Goal: Transaction & Acquisition: Purchase product/service

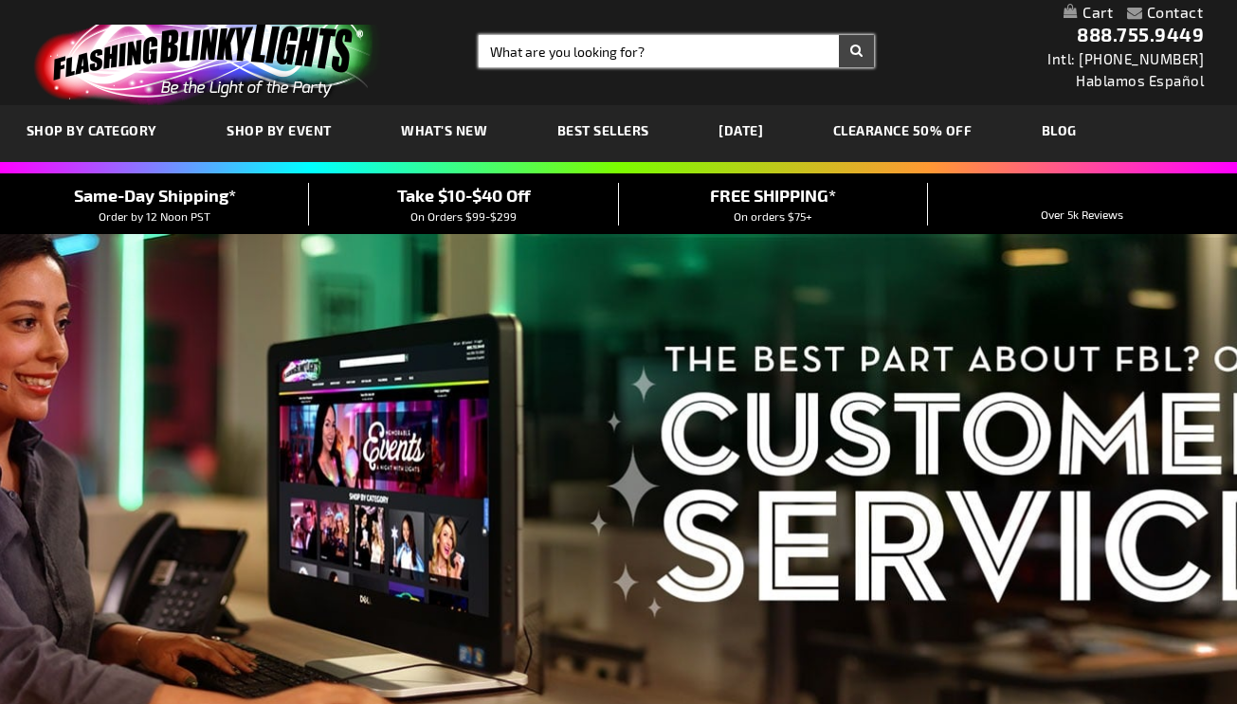
click at [537, 55] on input "Search" at bounding box center [676, 51] width 394 height 32
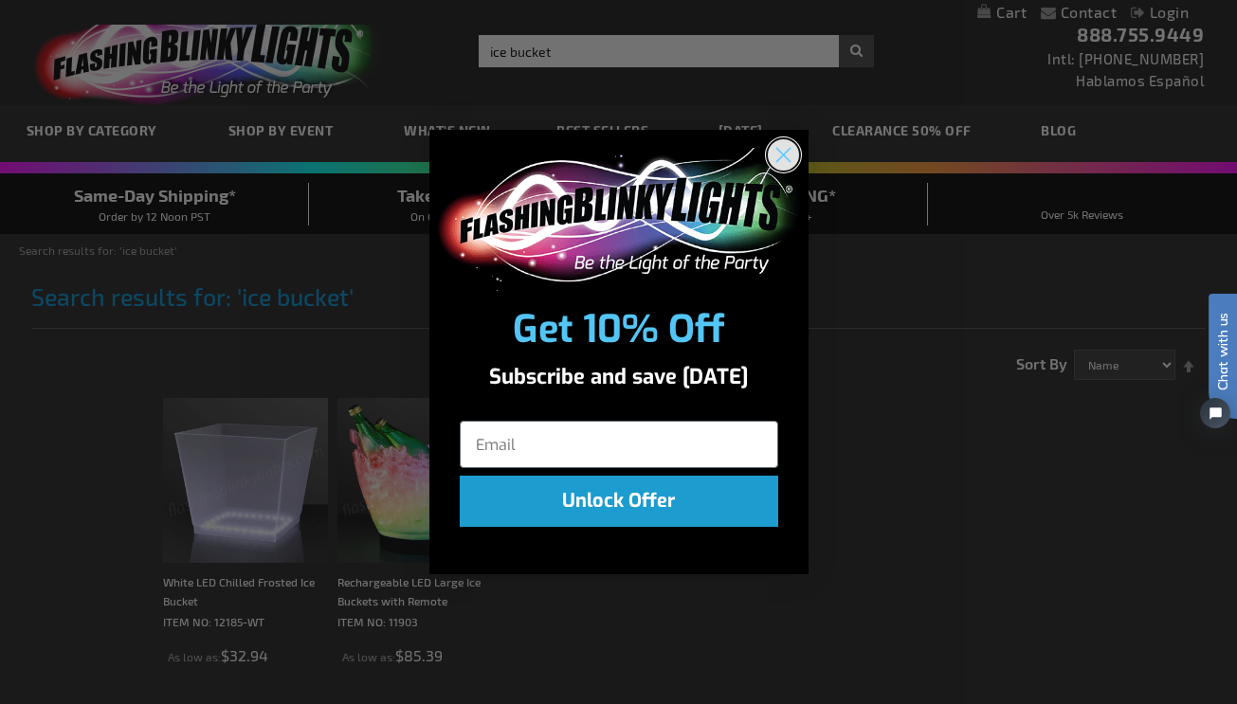
click at [778, 149] on circle "Close dialog" at bounding box center [782, 154] width 31 height 31
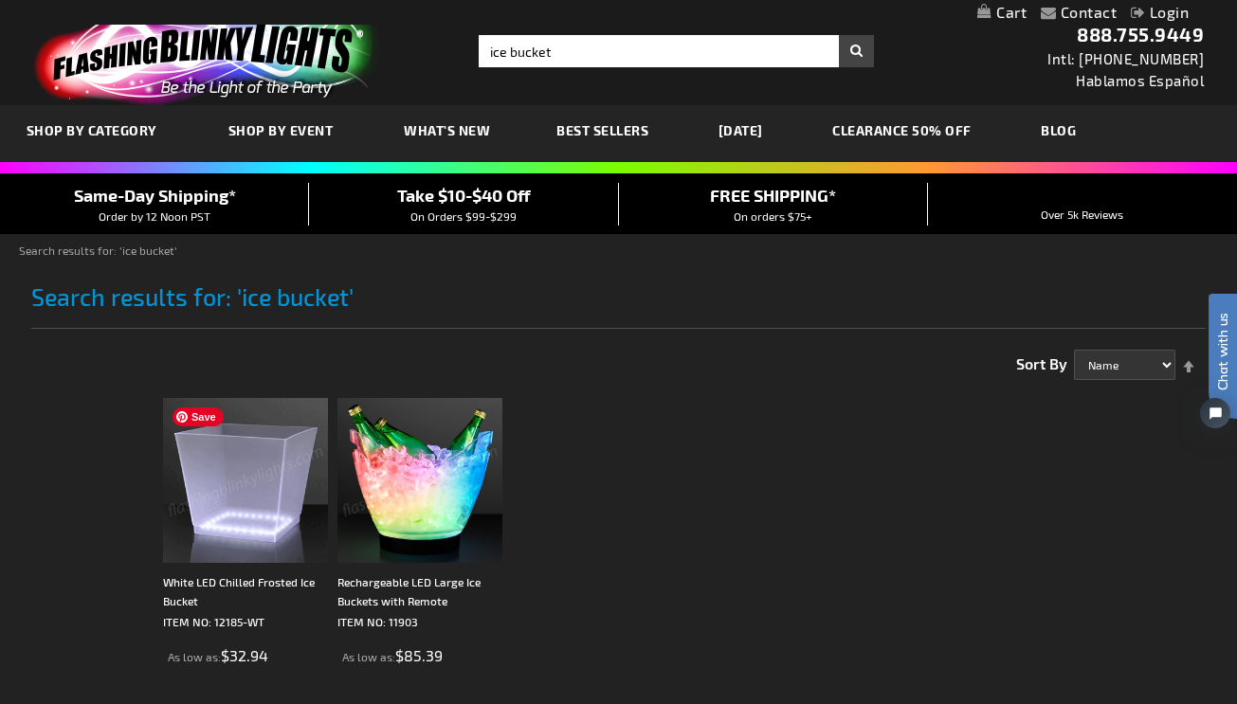
click at [235, 518] on img at bounding box center [245, 480] width 165 height 165
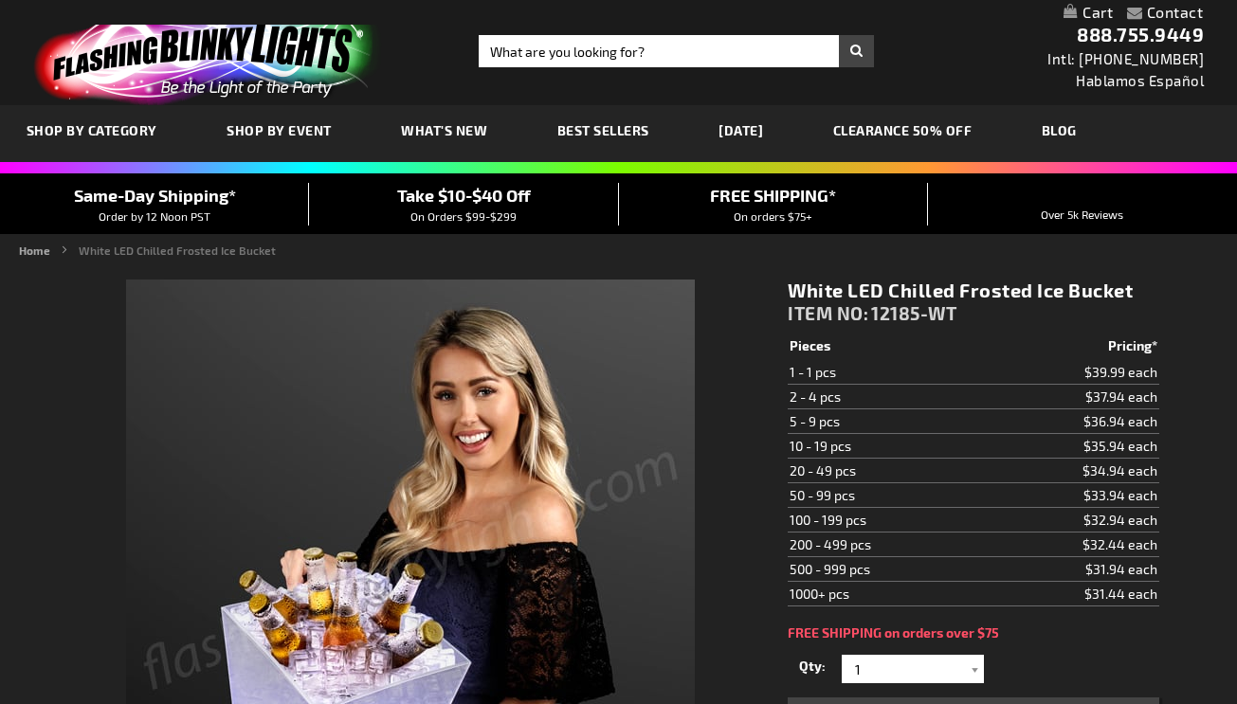
click at [971, 650] on div "Qty 1 2 4 6 8 10 12 14 16 18 20 22 24 26 28 30 32 34 36 38 40 42 44 46 48 1" at bounding box center [973, 669] width 371 height 38
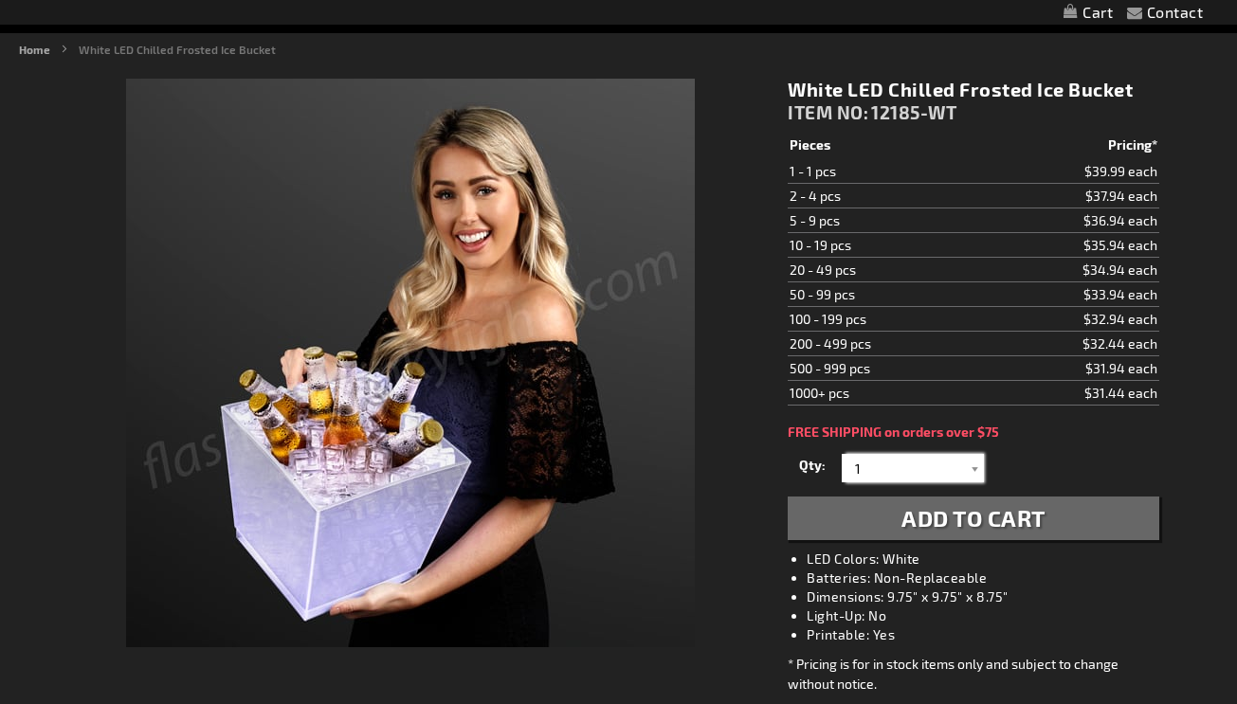
click at [888, 470] on input "1" at bounding box center [914, 468] width 137 height 28
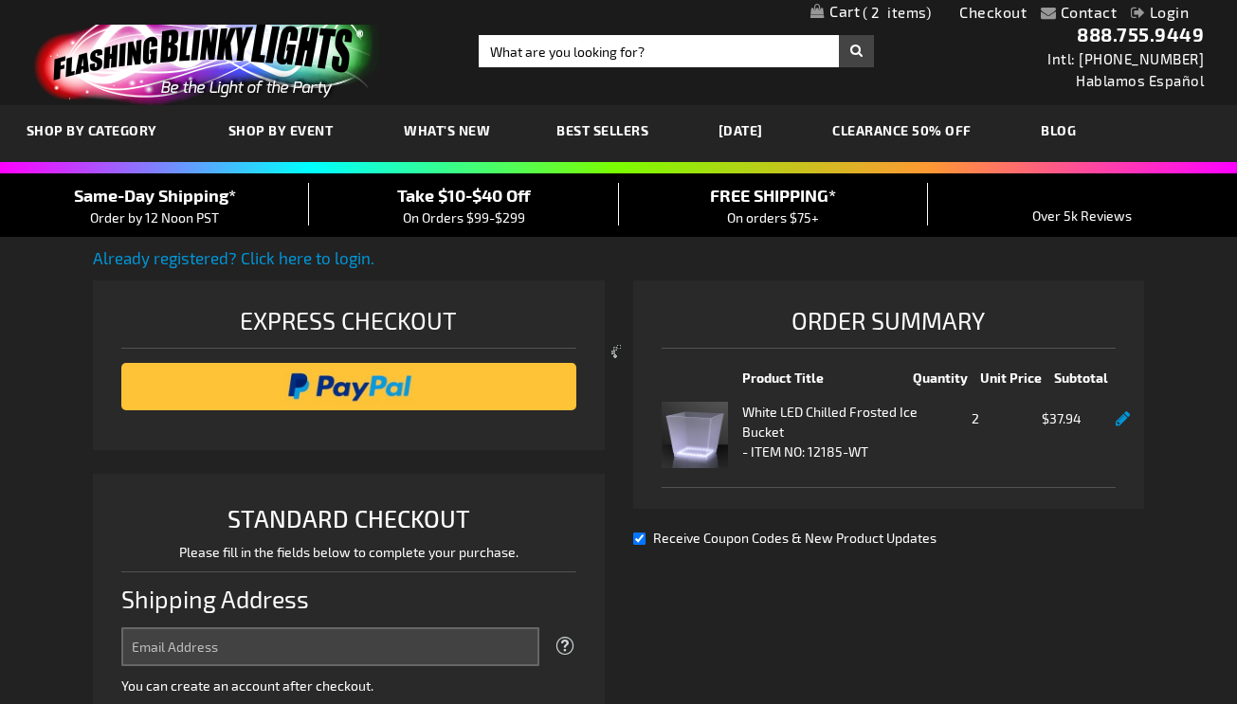
select select "US"
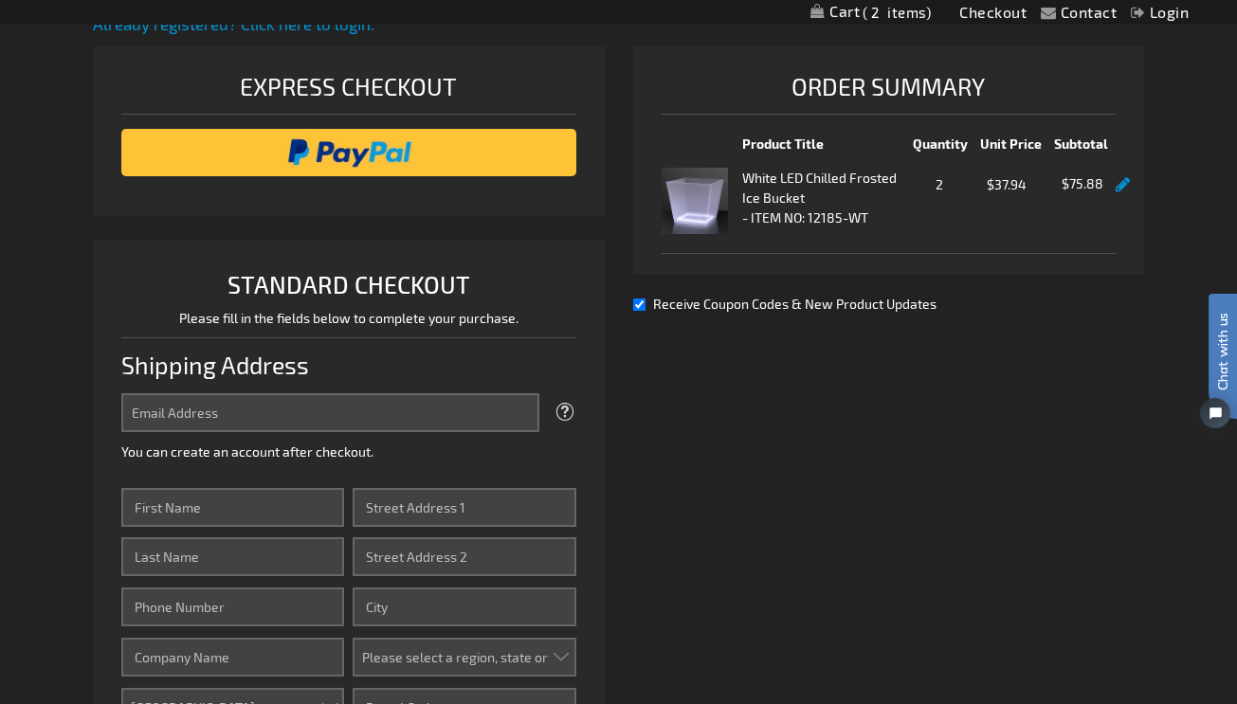
scroll to position [241, 0]
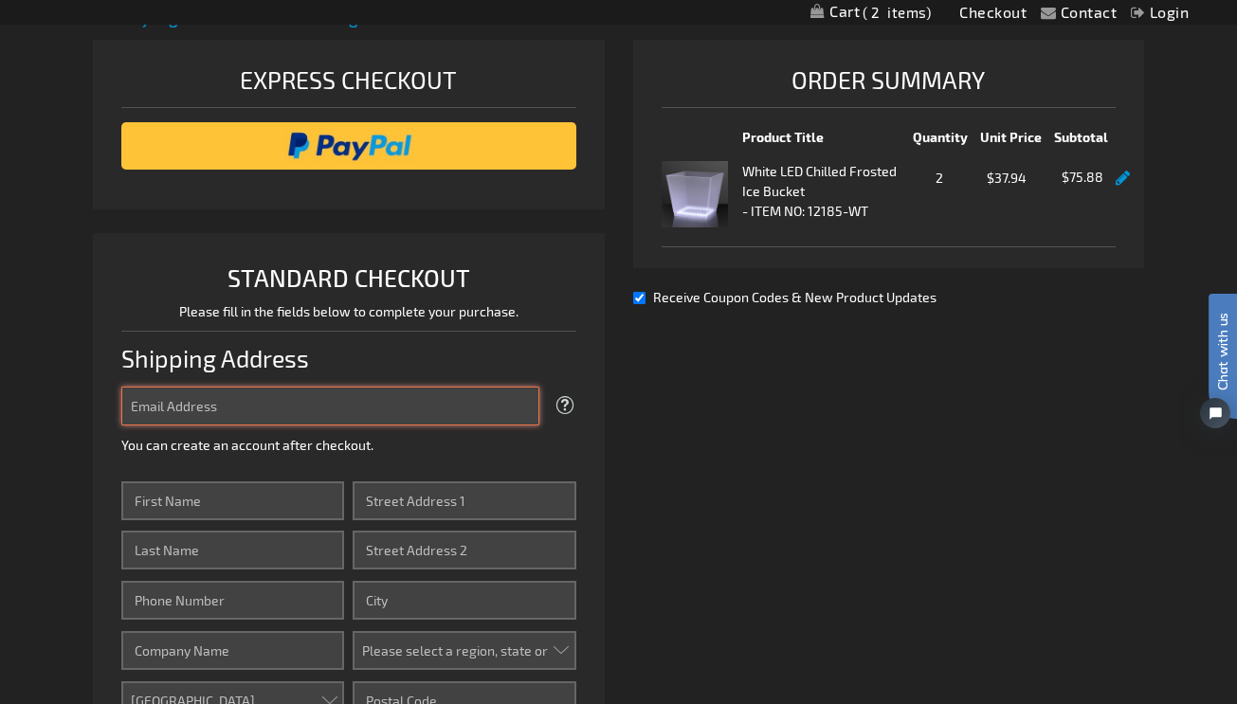
click at [189, 412] on input "Email Address" at bounding box center [330, 406] width 418 height 39
type input "[PERSON_NAME][DOMAIN_NAME][EMAIL_ADDRESS][PERSON_NAME][PERSON_NAME][DOMAIN_NAME]"
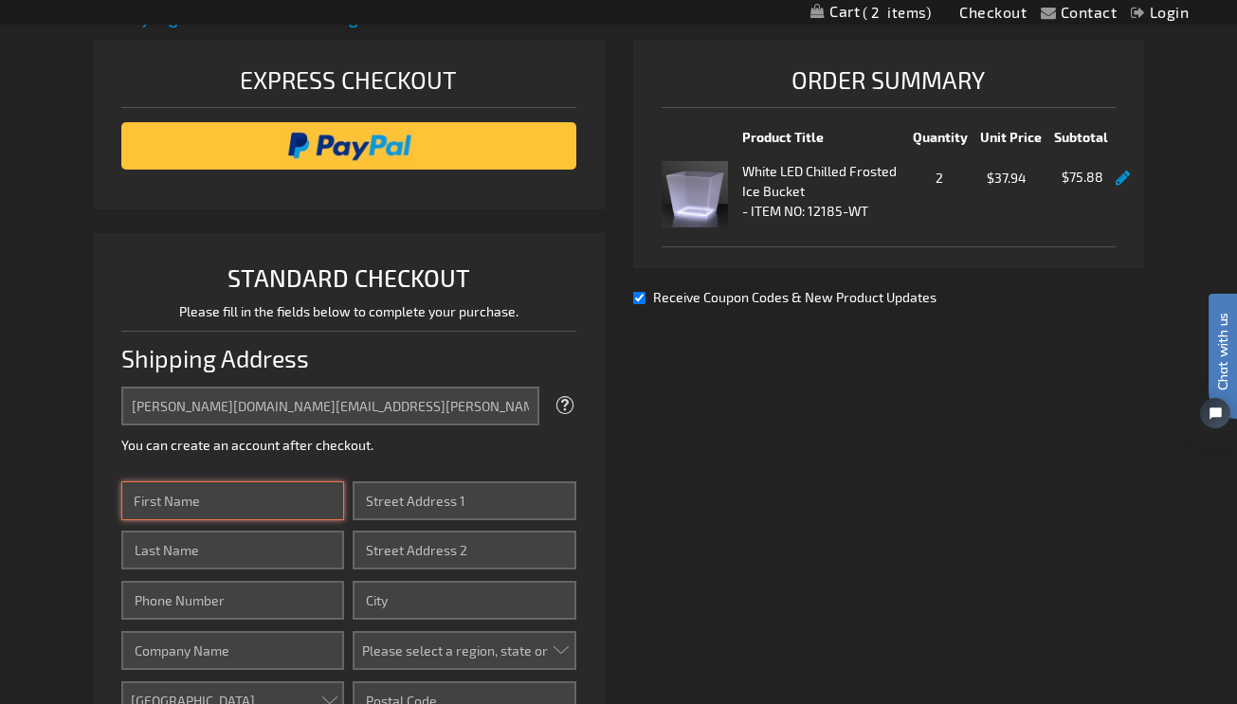
click at [217, 502] on input "First Name" at bounding box center [232, 501] width 223 height 39
type input "Laura"
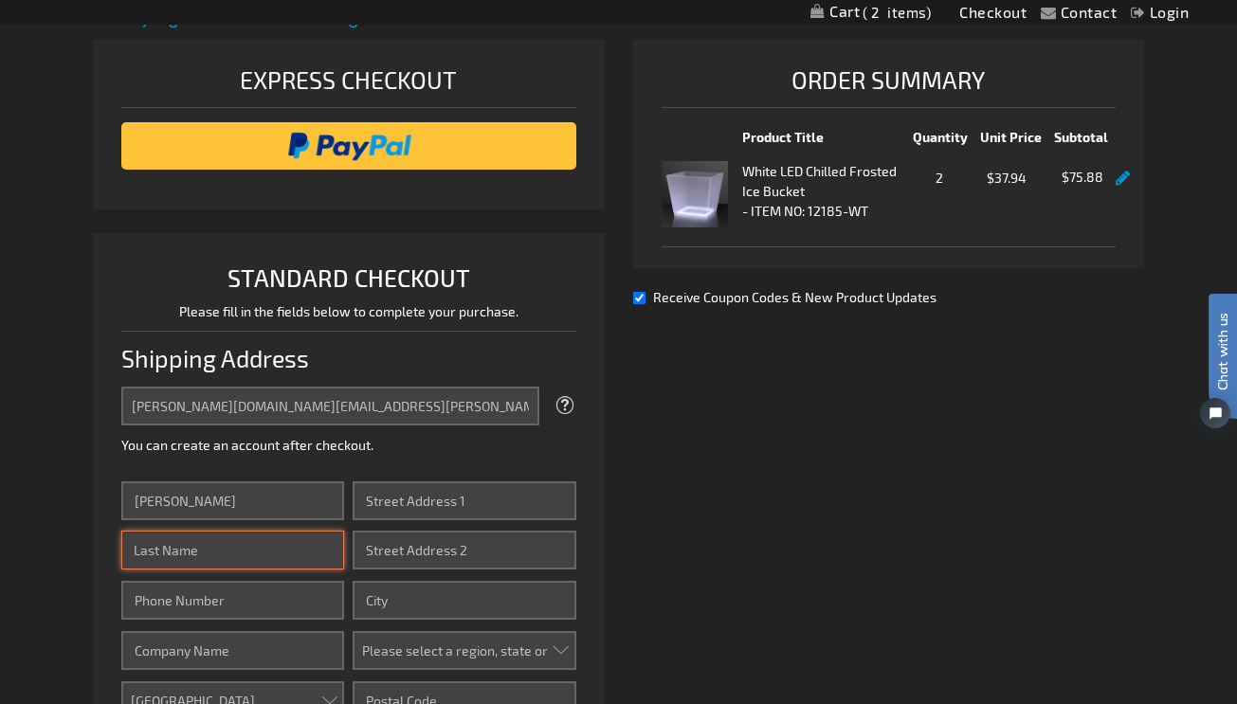
type input "George"
type input "4043231908"
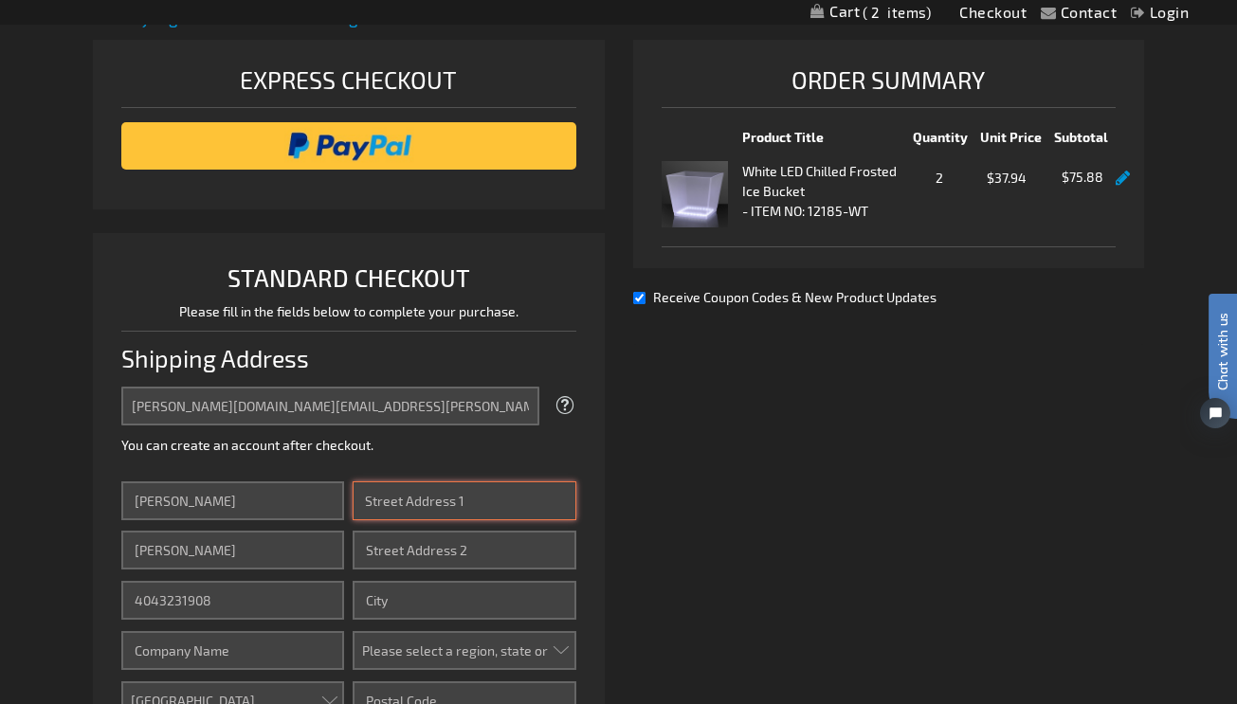
type input "1295 Hosea L Williams Drive SE"
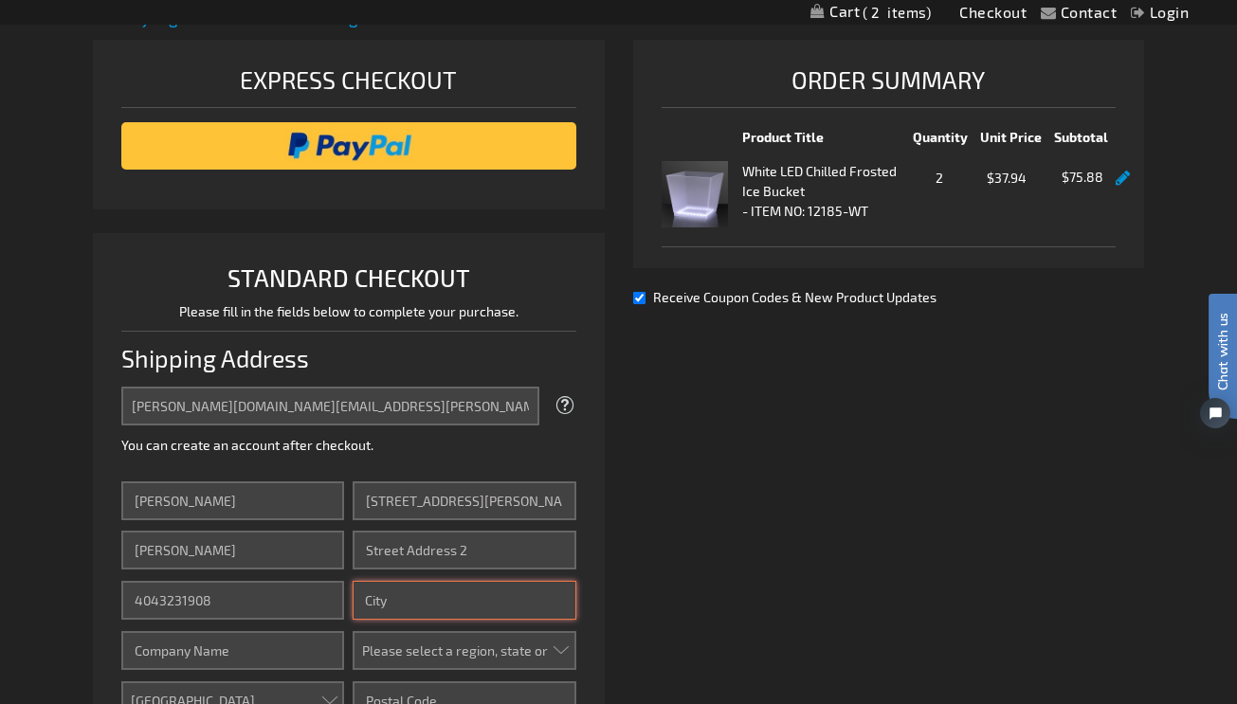
type input "Atlanta"
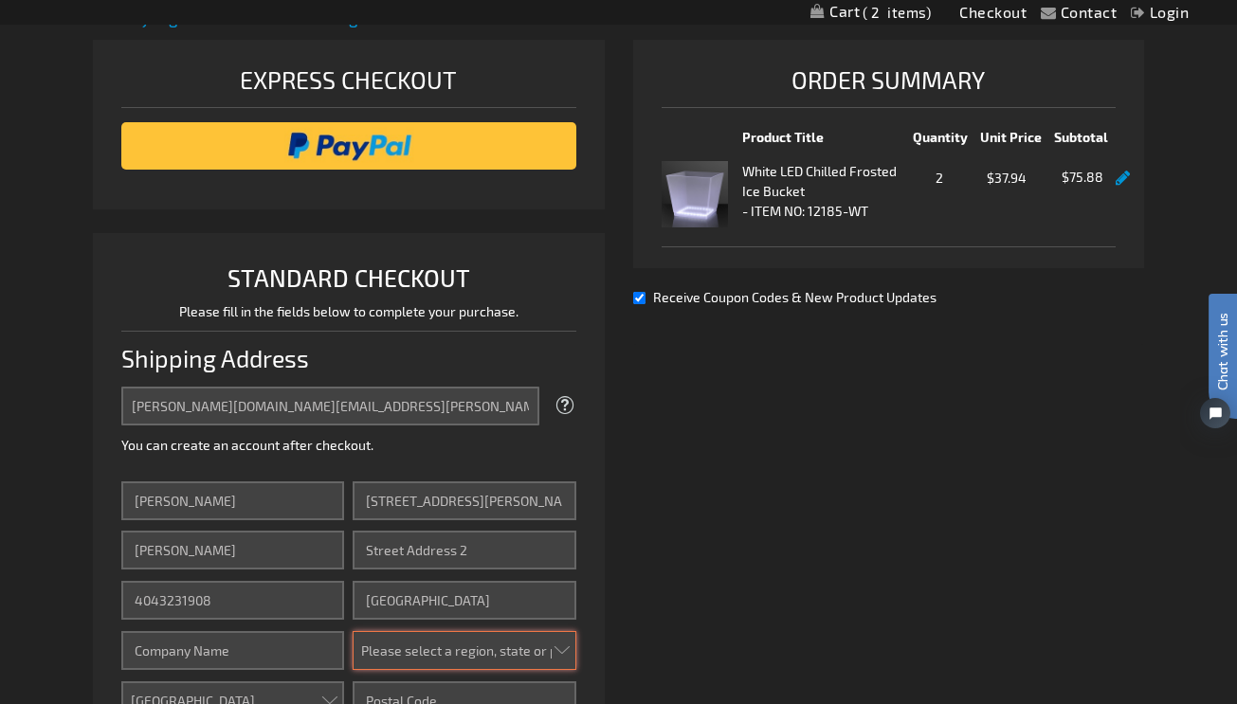
select select "19"
type input "30317-1603"
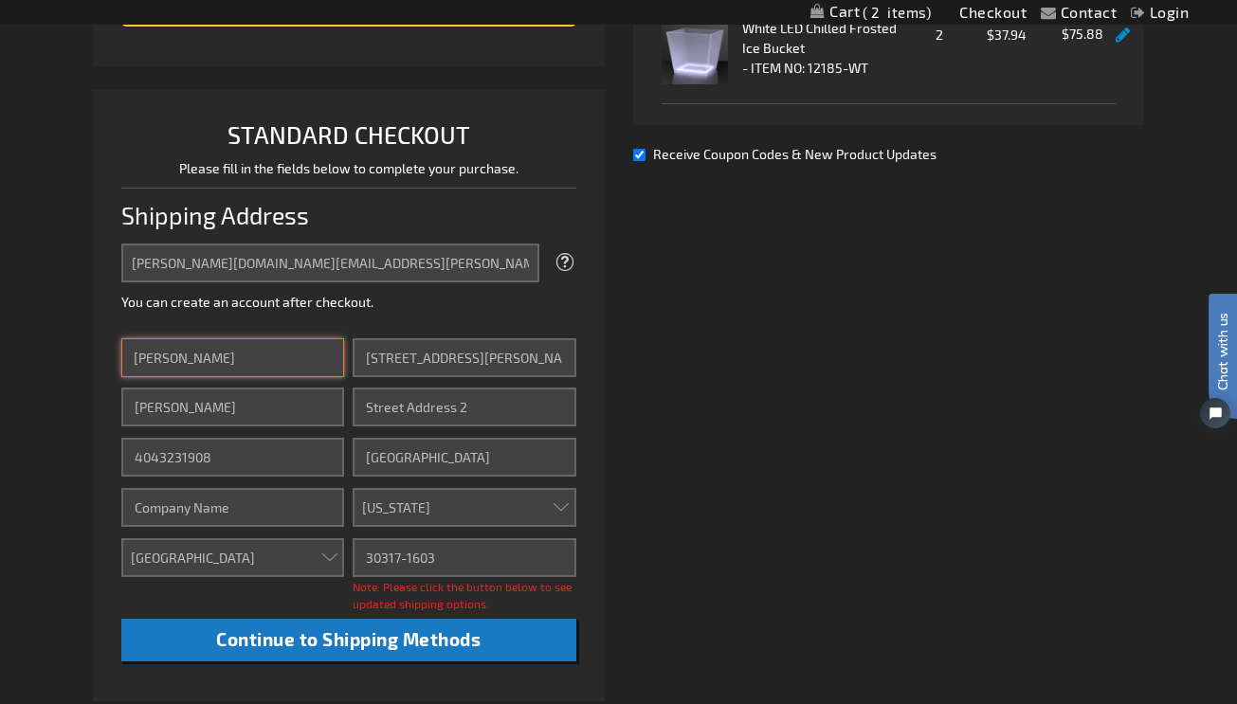
scroll to position [387, 0]
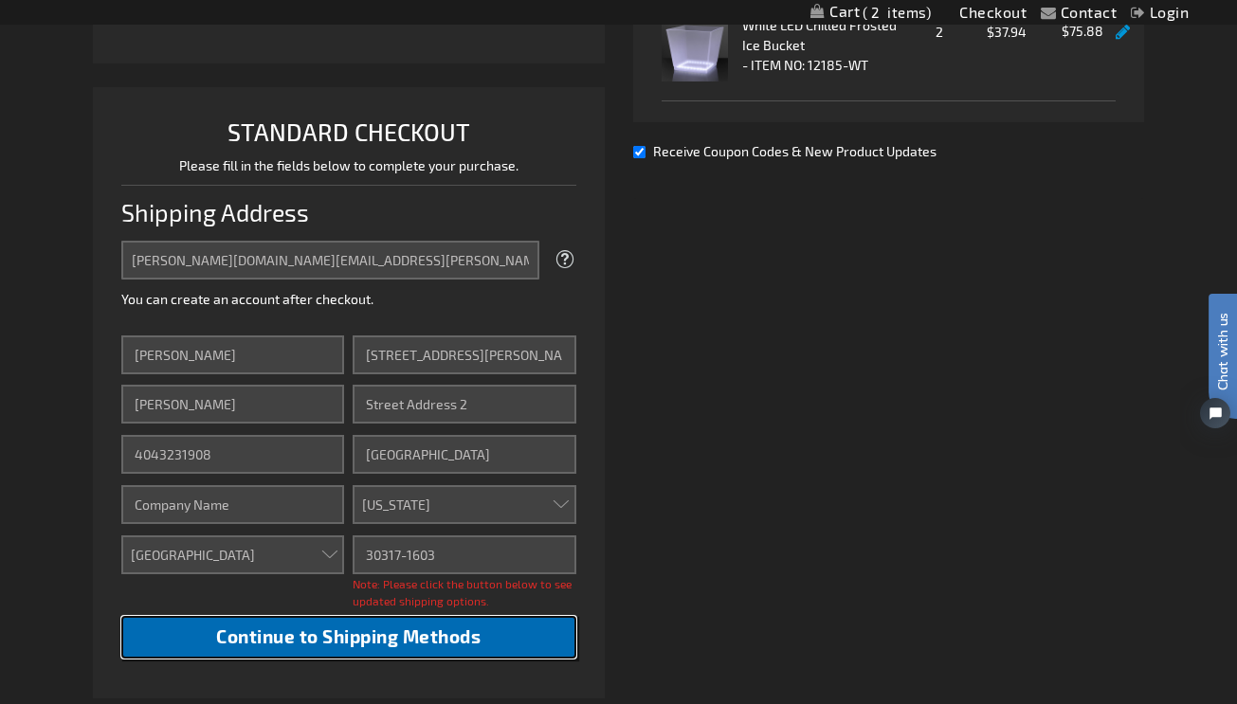
click at [394, 633] on span "Continue to Shipping Methods" at bounding box center [348, 637] width 264 height 22
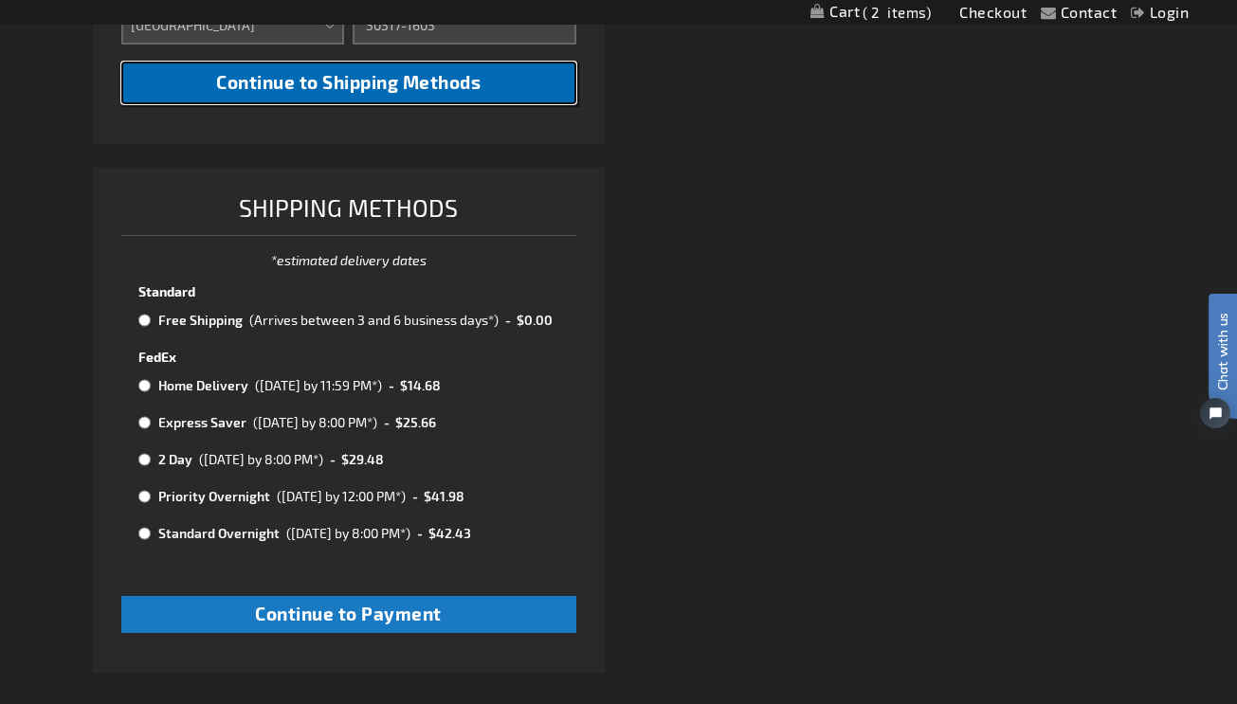
scroll to position [938, 0]
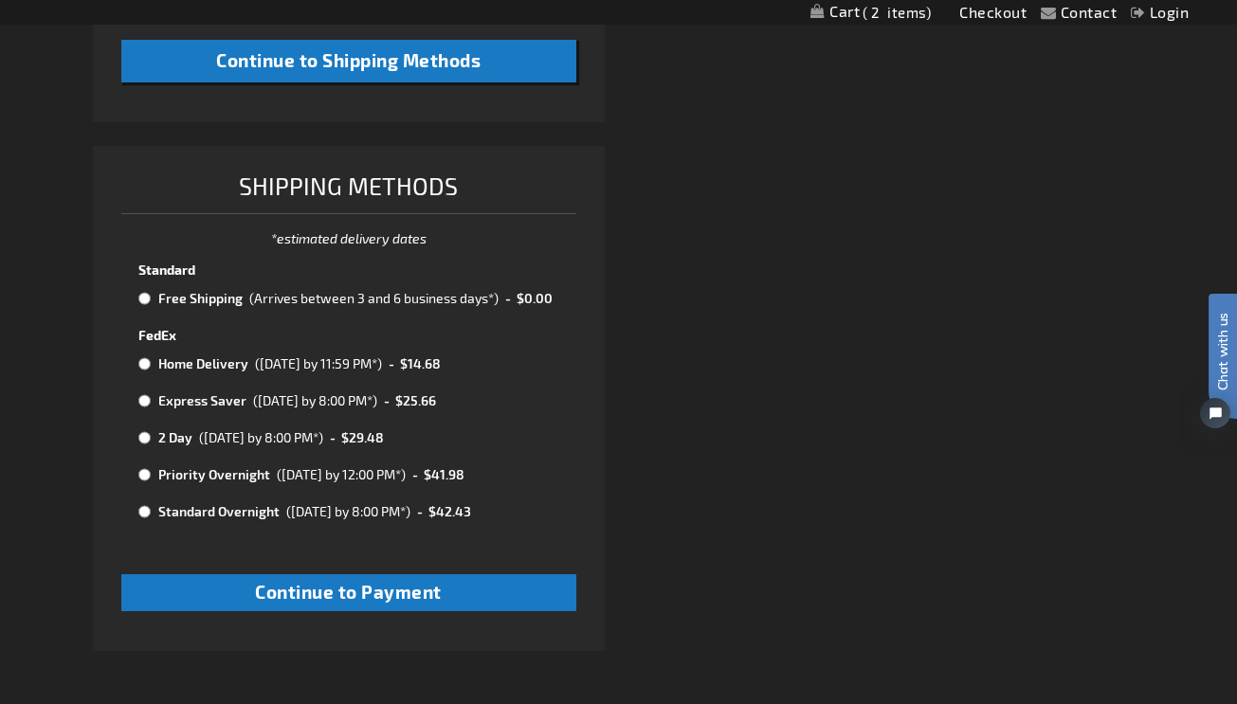
click at [144, 299] on input "radio" at bounding box center [144, 298] width 12 height 15
radio input "true"
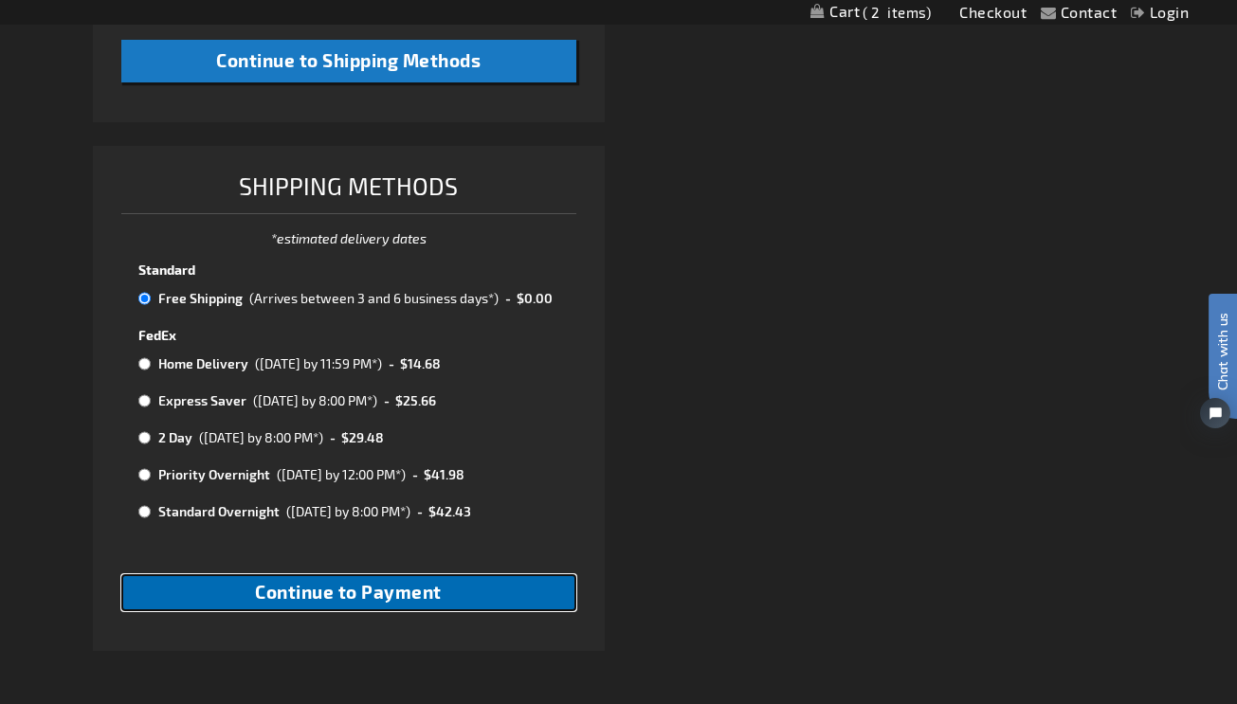
click at [274, 602] on span "Continue to Payment" at bounding box center [348, 592] width 187 height 22
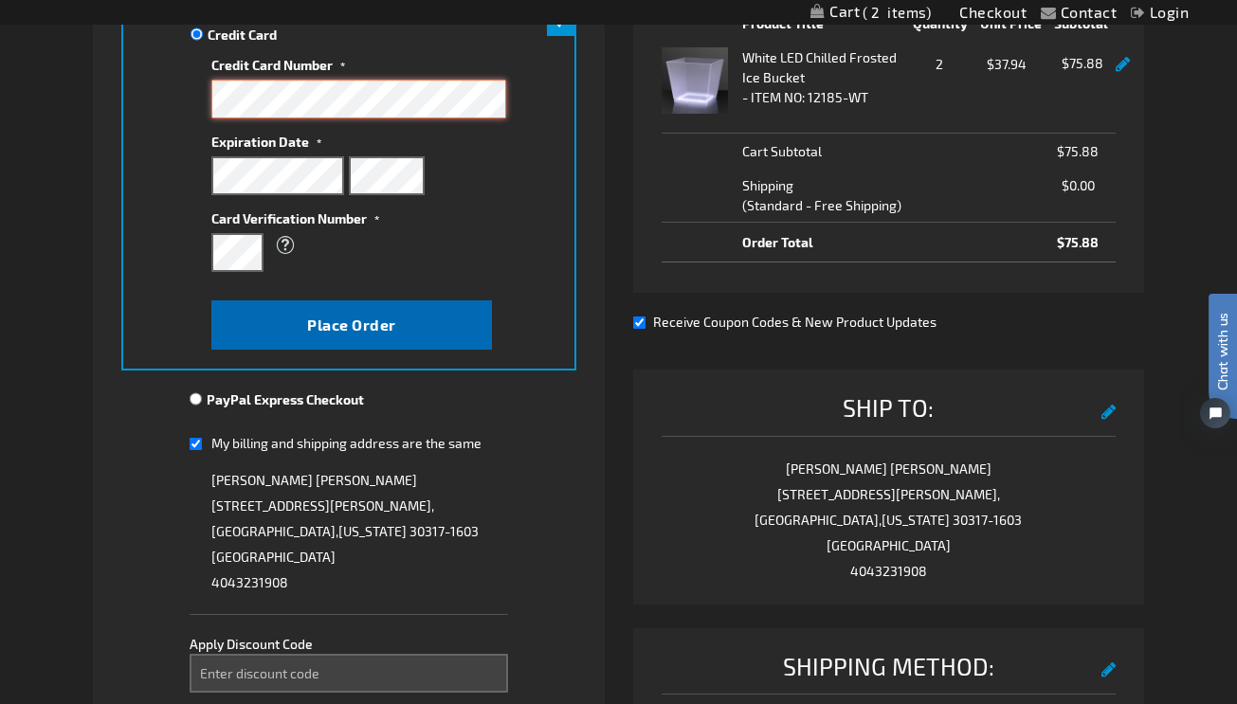
scroll to position [355, 0]
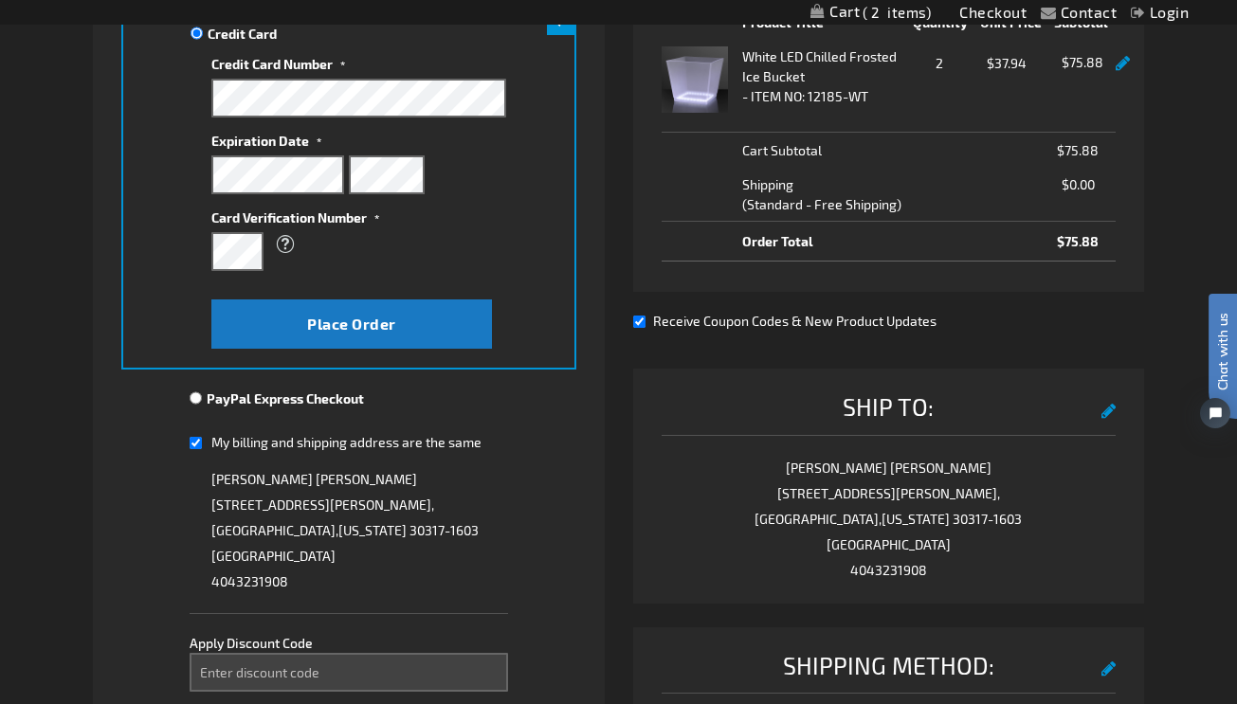
click at [198, 444] on input "My billing and shipping address are the same" at bounding box center [196, 443] width 12 height 39
checkbox input "false"
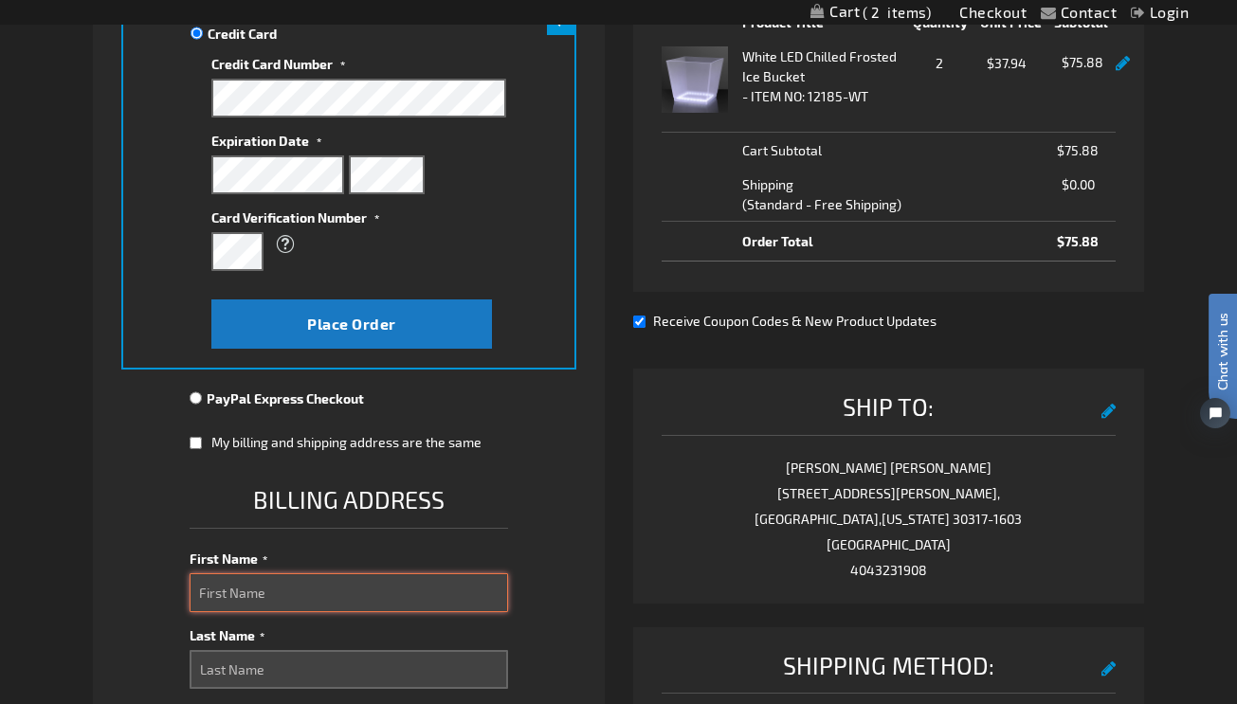
click at [216, 588] on input "First Name" at bounding box center [349, 592] width 318 height 39
type input "Katherine"
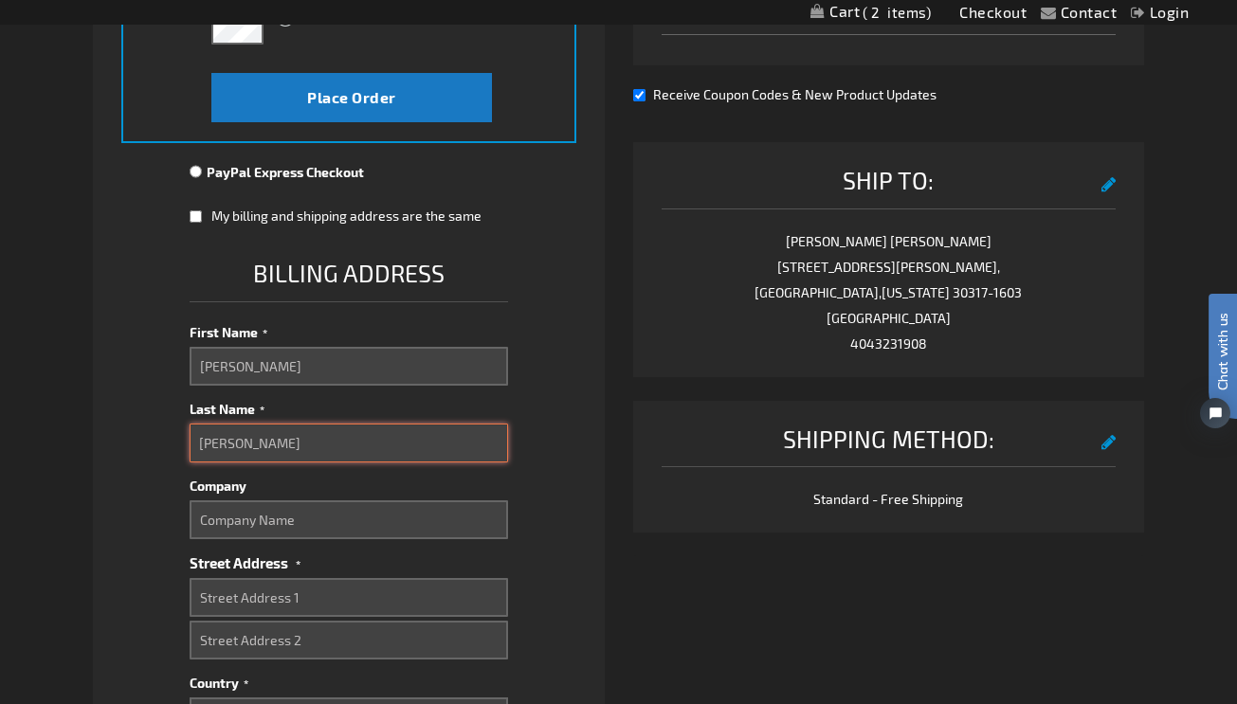
scroll to position [583, 0]
type input "Heller"
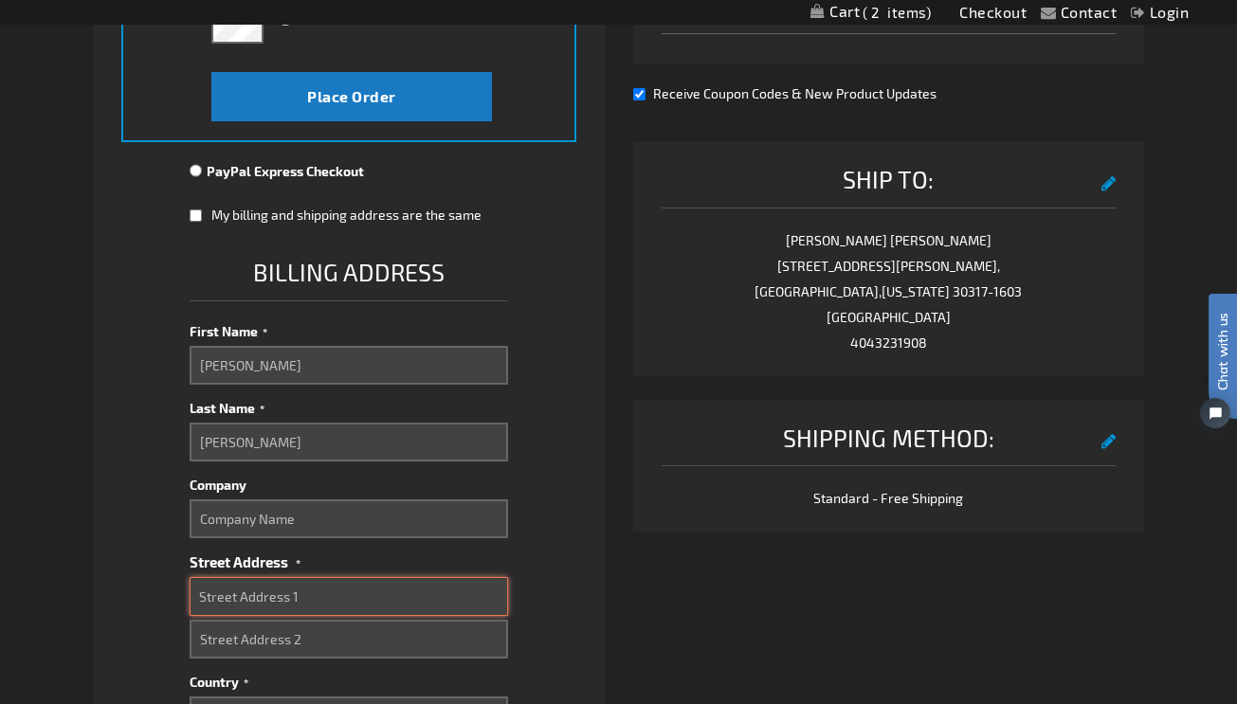
click at [205, 599] on input "Street Address: Line 1" at bounding box center [349, 596] width 318 height 39
click at [238, 591] on input "Street Address: Line 1" at bounding box center [349, 596] width 318 height 39
type input "1818 Cedar Canyon Drive"
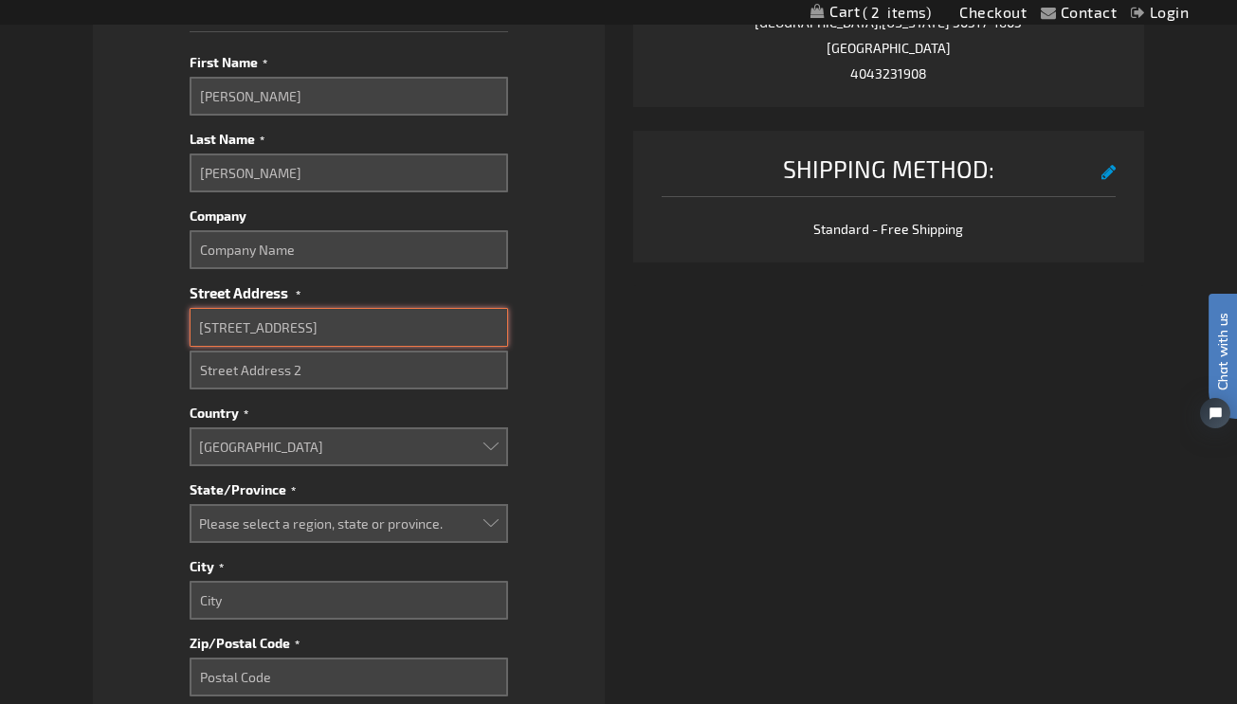
scroll to position [853, 0]
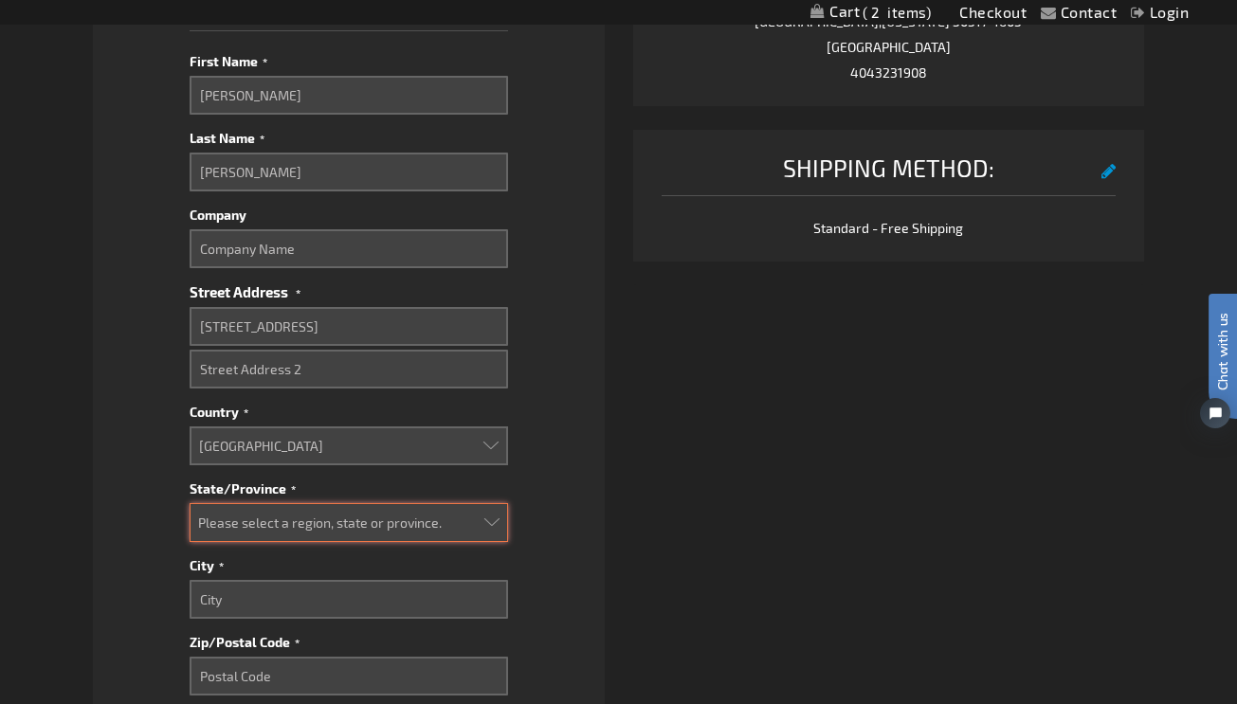
click at [209, 526] on select "Please select a region, state or province. Alabama Alaska Arizona Arkansas Cali…" at bounding box center [349, 522] width 318 height 39
select select "19"
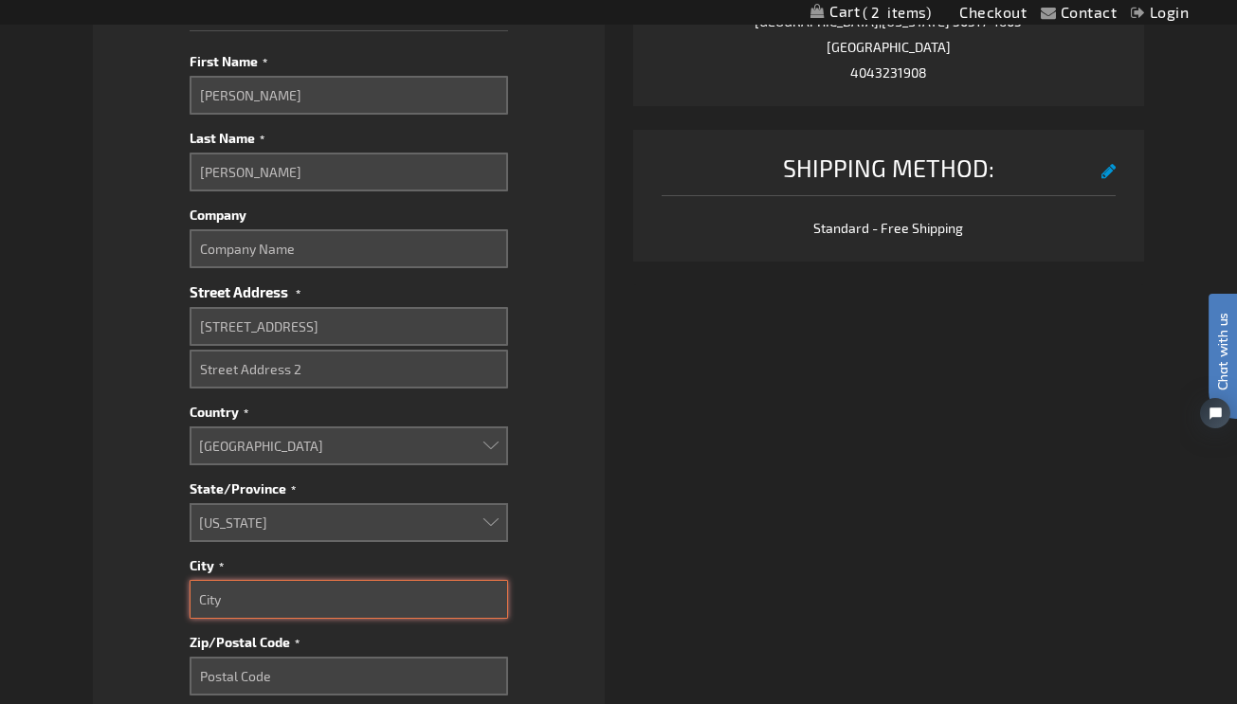
click at [227, 593] on input "City" at bounding box center [349, 599] width 318 height 39
type input "Atlanta"
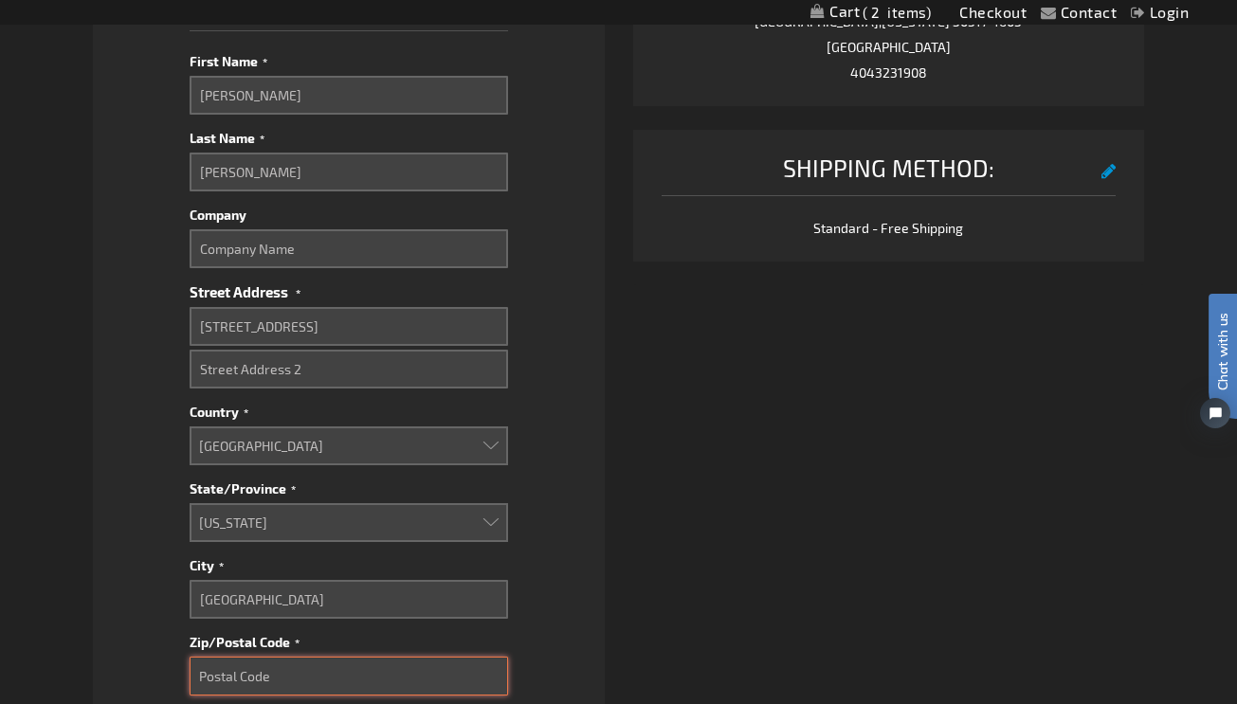
click at [235, 677] on input "Zip/Postal Code" at bounding box center [349, 676] width 318 height 39
type input "30345"
click at [139, 538] on fieldset "Payment Information Payment Method Credit Card Credit Card Information" at bounding box center [348, 271] width 455 height 1647
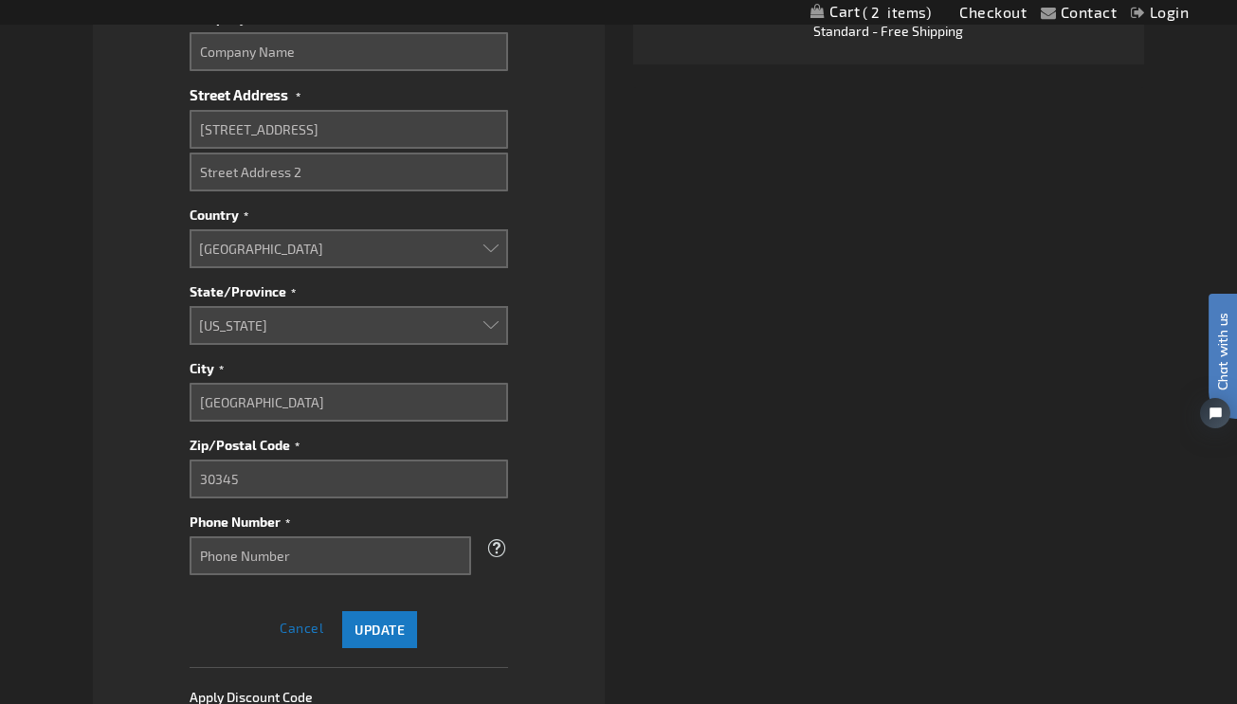
scroll to position [1053, 0]
click at [377, 616] on button "Update" at bounding box center [379, 627] width 75 height 37
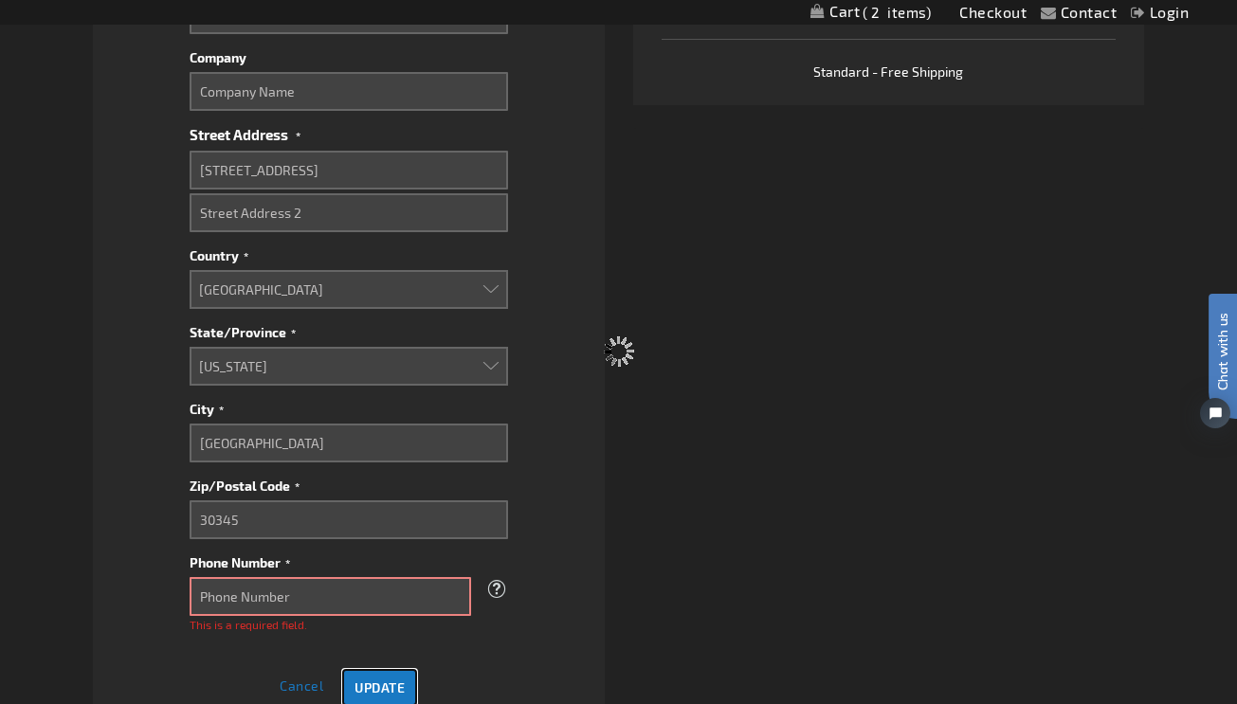
scroll to position [1096, 0]
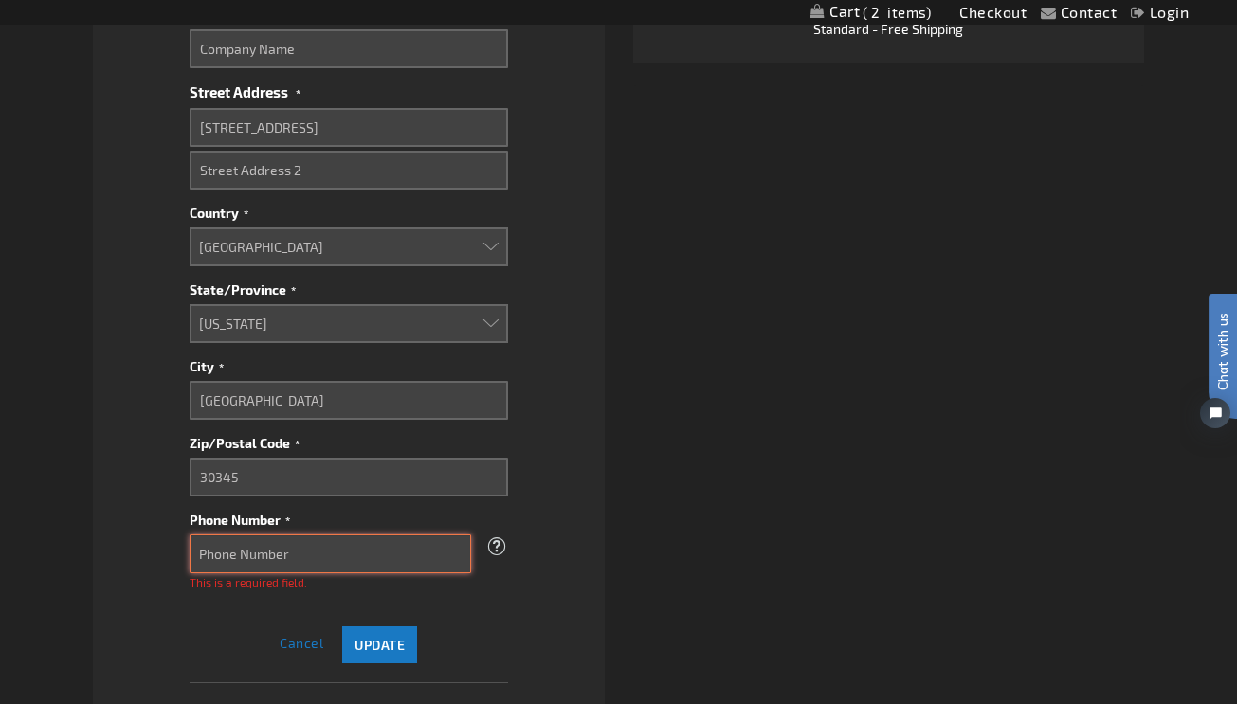
click at [308, 563] on input "Phone Number" at bounding box center [331, 554] width 282 height 39
type input "4043231908"
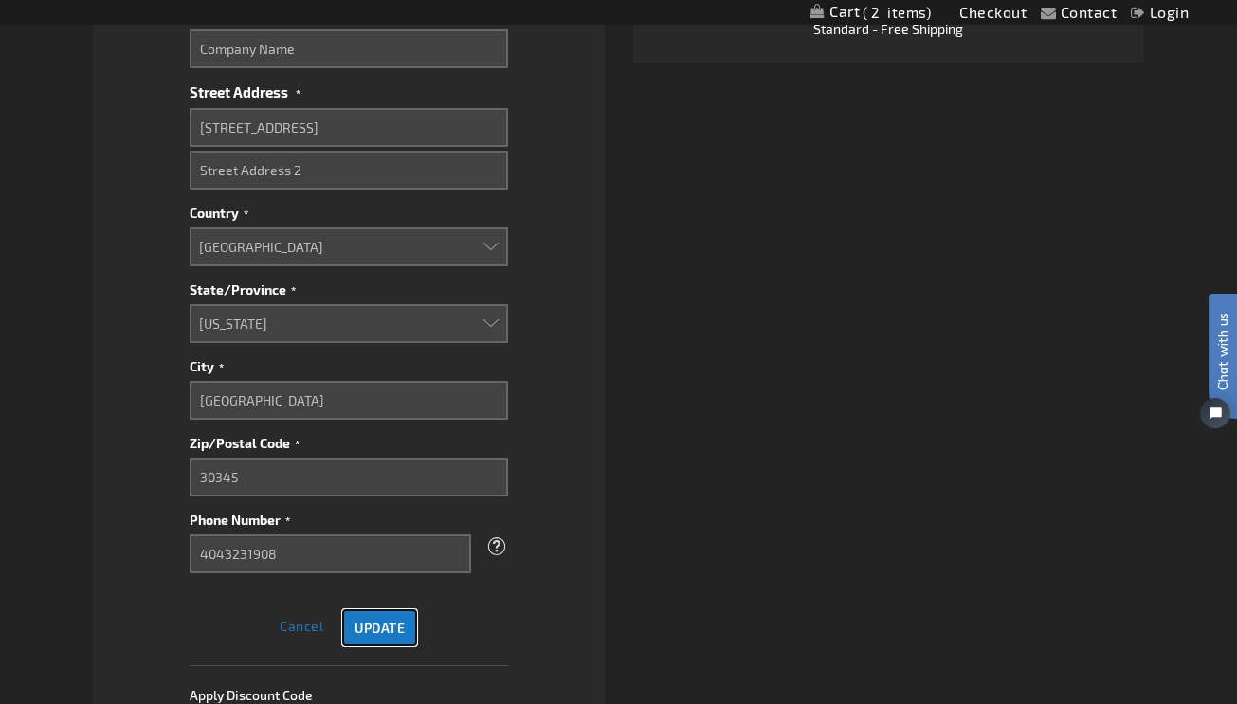
click at [363, 626] on span "Update" at bounding box center [379, 628] width 50 height 16
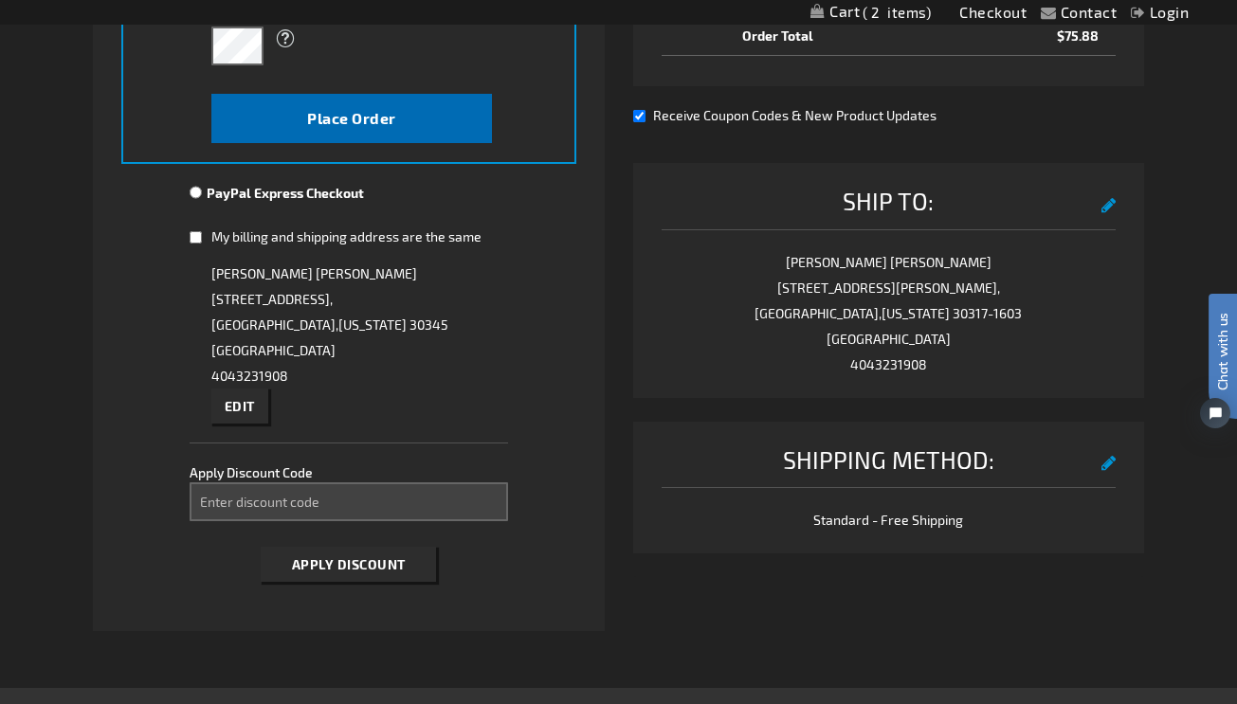
scroll to position [562, 0]
click at [368, 122] on span "Place Order" at bounding box center [351, 117] width 89 height 18
